Goal: Task Accomplishment & Management: Manage account settings

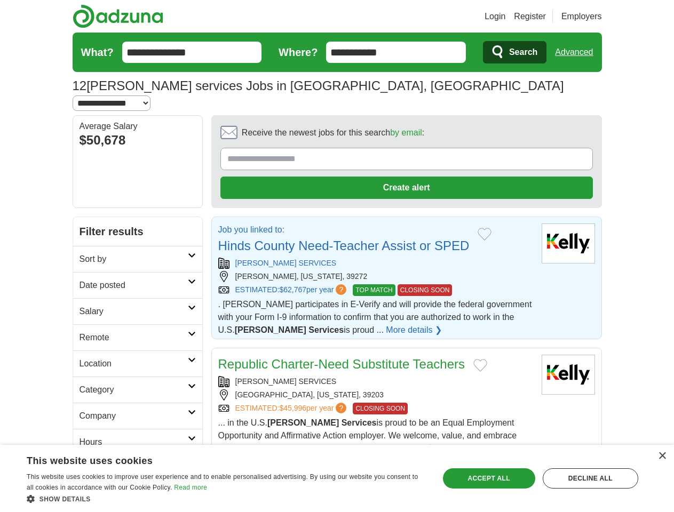
click at [505, 17] on link "Login" at bounding box center [494, 16] width 21 height 13
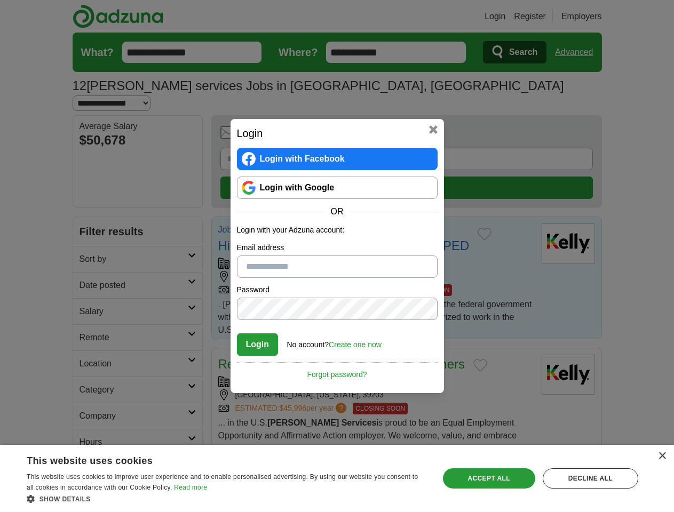
click at [594, 17] on div "Login Login with Facebook Login with Google OR Login with your Adzuna account: …" at bounding box center [337, 256] width 674 height 512
click at [578, 52] on div "Login Login with Facebook Login with Google OR Login with your Adzuna account: …" at bounding box center [337, 256] width 674 height 512
click at [377, 120] on div "Login Login with Facebook Login with Google OR Login with your Adzuna account: …" at bounding box center [336, 256] width 213 height 274
click at [624, 121] on div "Login Login with Facebook Login with Google OR Login with your Adzuna account: …" at bounding box center [337, 256] width 674 height 512
click at [90, 192] on div "Login Login with Facebook Login with Google OR Login with your Adzuna account: …" at bounding box center [337, 256] width 674 height 512
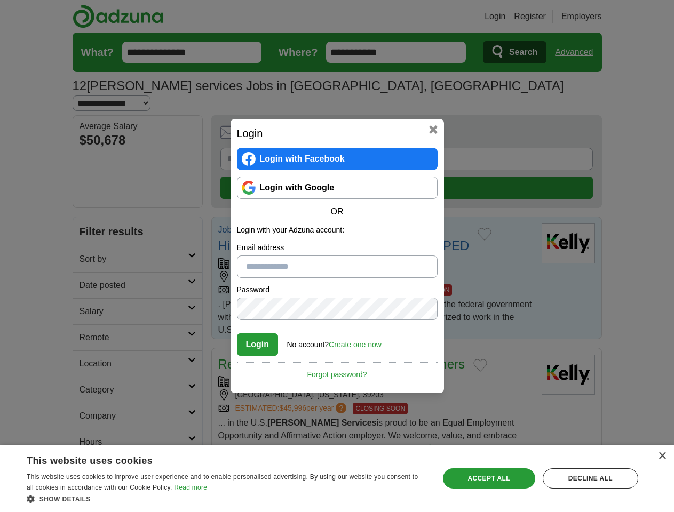
click at [90, 218] on div "Login Login with Facebook Login with Google OR Login with your Adzuna account: …" at bounding box center [337, 256] width 674 height 512
click at [90, 244] on div "Login Login with Facebook Login with Google OR Login with your Adzuna account: …" at bounding box center [337, 256] width 674 height 512
click at [90, 270] on div "Login Login with Facebook Login with Google OR Login with your Adzuna account: …" at bounding box center [337, 256] width 674 height 512
click at [90, 297] on div "Login Login with Facebook Login with Google OR Login with your Adzuna account: …" at bounding box center [337, 256] width 674 height 512
